Goal: Entertainment & Leisure: Consume media (video, audio)

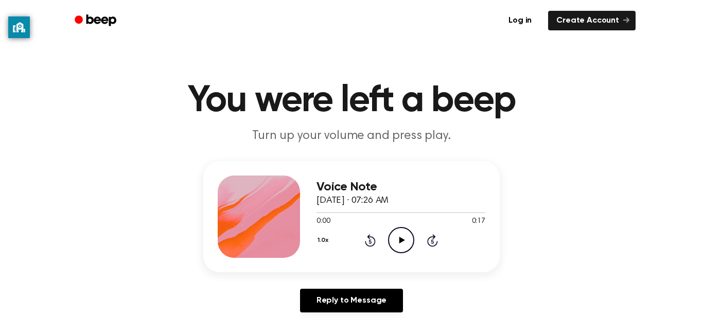
click at [406, 229] on circle at bounding box center [400, 239] width 25 height 25
click at [634, 220] on div "Voice Note [DATE] · 07:26 AM 0:05 0:17 Your browser does not support the [objec…" at bounding box center [351, 240] width 678 height 159
click at [406, 249] on icon "Pause Audio" at bounding box center [401, 240] width 26 height 26
click at [395, 243] on icon "Play Audio" at bounding box center [401, 240] width 26 height 26
click at [399, 244] on icon "Play Audio" at bounding box center [401, 240] width 26 height 26
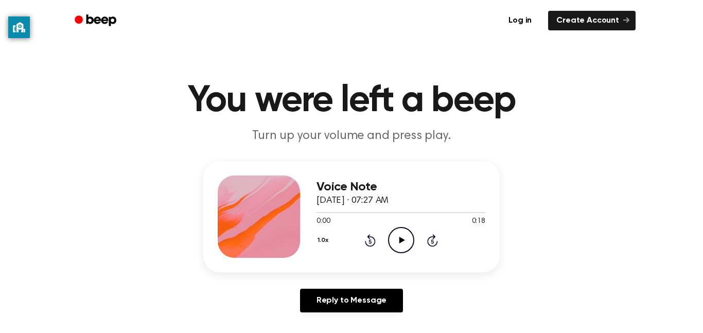
click at [406, 240] on icon "Play Audio" at bounding box center [401, 240] width 26 height 26
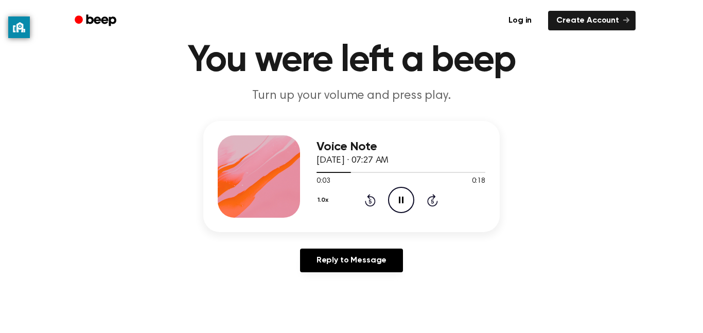
scroll to position [37, 0]
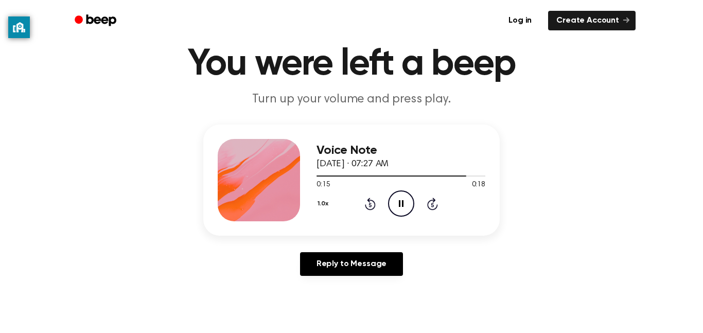
click at [388, 202] on icon "Pause Audio" at bounding box center [401, 203] width 26 height 26
click at [330, 173] on div at bounding box center [400, 175] width 169 height 8
click at [316, 174] on div "Voice Note [DATE] · 07:27 AM 0:01 0:18 Your browser does not support the [objec…" at bounding box center [351, 179] width 296 height 111
click at [408, 200] on icon "Play Audio" at bounding box center [401, 203] width 26 height 26
